Goal: Consume media (video, audio): Consume media (video, audio)

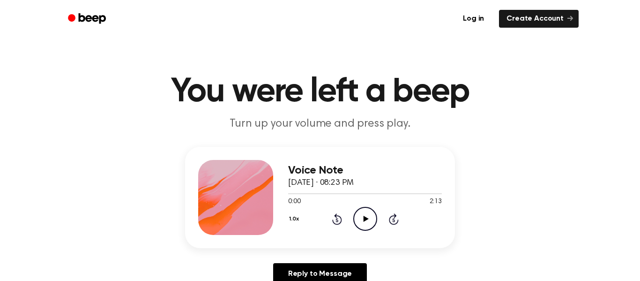
click at [366, 227] on icon "Play Audio" at bounding box center [366, 219] width 24 height 24
click at [404, 264] on div "Reply to Message" at bounding box center [320, 277] width 270 height 29
click at [364, 224] on icon "Pause Audio" at bounding box center [366, 219] width 24 height 24
click at [364, 224] on icon "Play Audio" at bounding box center [366, 219] width 24 height 24
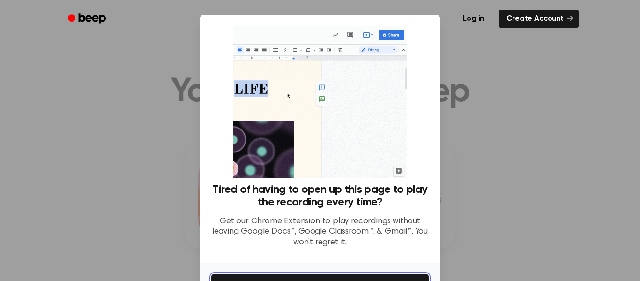
click at [248, 277] on button "Get It Now" at bounding box center [320, 284] width 218 height 21
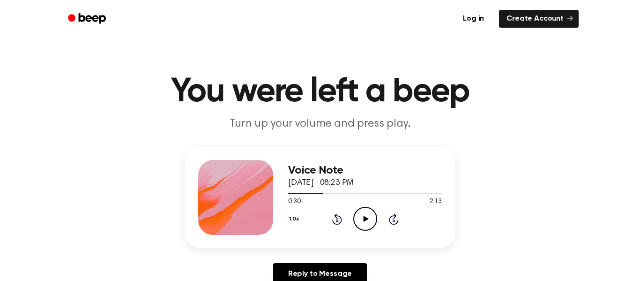
click at [363, 216] on icon "Play Audio" at bounding box center [366, 219] width 24 height 24
click at [361, 230] on icon "Pause Audio" at bounding box center [366, 219] width 24 height 24
click at [365, 218] on icon at bounding box center [365, 219] width 5 height 6
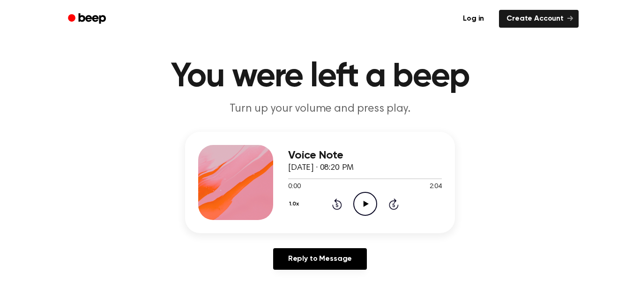
scroll to position [176, 0]
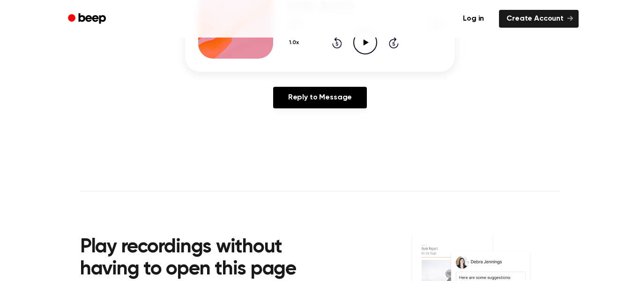
click at [366, 39] on icon "Play Audio" at bounding box center [366, 42] width 24 height 24
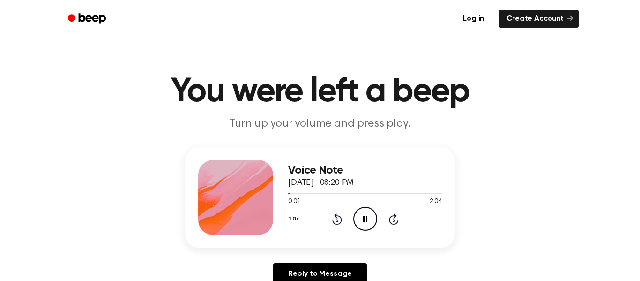
scroll to position [2, 0]
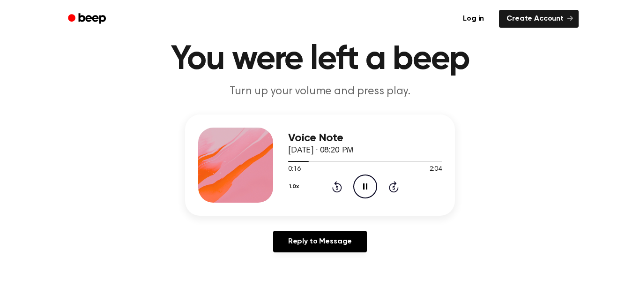
scroll to position [33, 0]
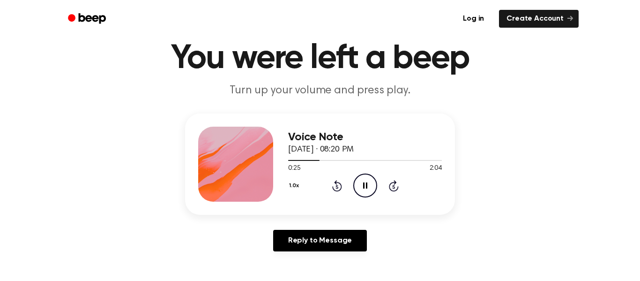
click at [326, 62] on h1 "You were left a beep" at bounding box center [320, 59] width 480 height 34
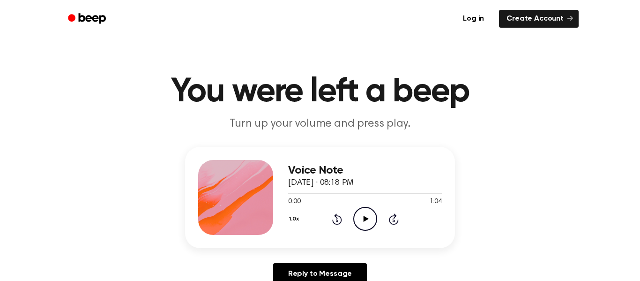
click at [360, 218] on icon "Play Audio" at bounding box center [366, 219] width 24 height 24
